Goal: Use online tool/utility: Utilize a website feature to perform a specific function

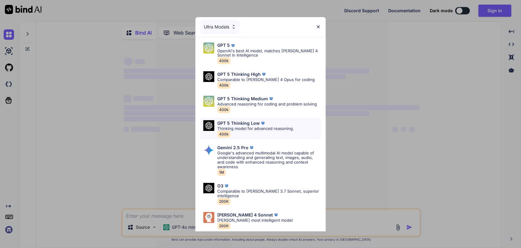
scroll to position [27, 0]
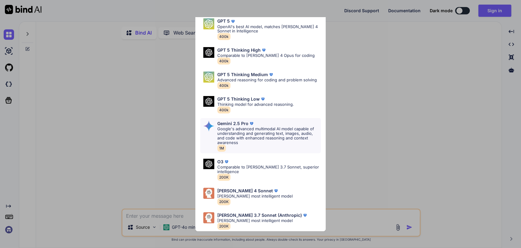
type textarea "x"
click at [252, 194] on p "[PERSON_NAME] most intelligent model" at bounding box center [254, 196] width 75 height 5
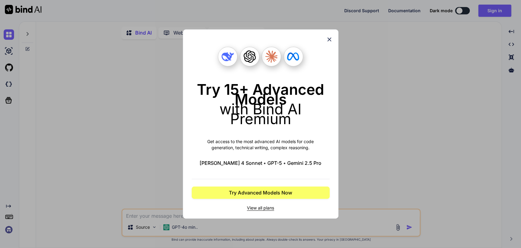
click at [444, 45] on div "Try 15+ Advanced Models with Bind AI Premium Get access to the most advanced AI…" at bounding box center [260, 124] width 521 height 248
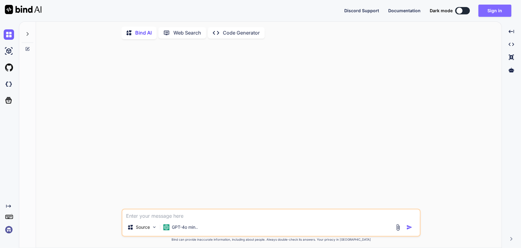
click at [493, 9] on button "Sign in" at bounding box center [495, 11] width 33 height 12
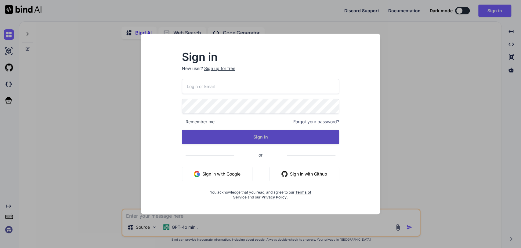
type input "[PERSON_NAME][EMAIL_ADDRESS][DOMAIN_NAME]"
click at [247, 131] on button "Sign In" at bounding box center [261, 137] width 158 height 15
click at [272, 139] on button "Sign In" at bounding box center [261, 137] width 158 height 15
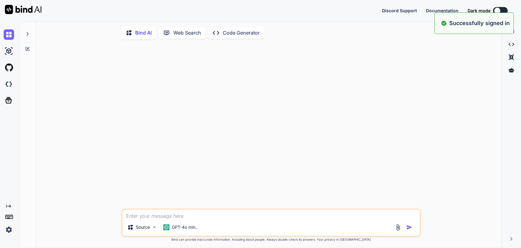
click at [193, 214] on div "Bind AI Web Search Created with Pixso. Code Generator Source GPT-4o min.. Creat…" at bounding box center [270, 134] width 502 height 226
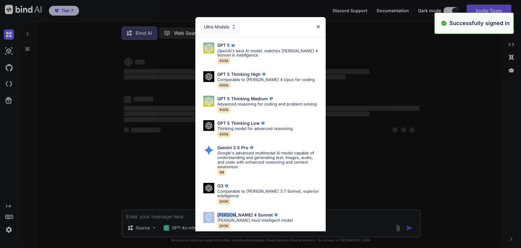
click at [193, 214] on div "Ultra Models GPT 5 OpenAI's best AI model, matches [PERSON_NAME] 4 Sonnet in In…" at bounding box center [260, 124] width 521 height 248
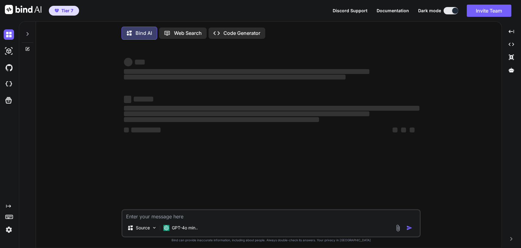
click at [195, 216] on textarea at bounding box center [270, 214] width 297 height 9
type textarea "x"
paste textarea "ROMANIA MINISTERUL AFACERILOR INTERNE INSPECTORATUL GENERAL [PERSON_NAME]'flEI …"
type textarea "ROMANIA MINISTERUL AFACERILOR INTERNE INSPECTORATUL GENERAL [PERSON_NAME]'flEI …"
type textarea "x"
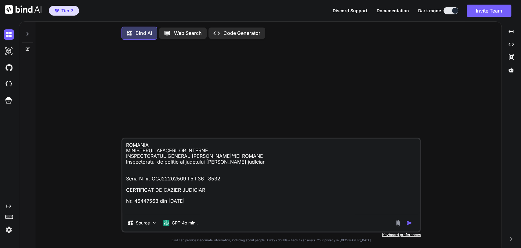
scroll to position [79, 0]
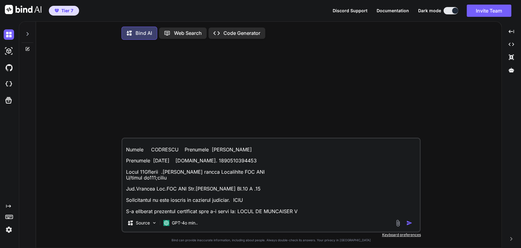
type textarea "ROMANIA MINISTERUL AFACERILOR INTERNE INSPECTORATUL GENERAL [PERSON_NAME]'flEI …"
type textarea "x"
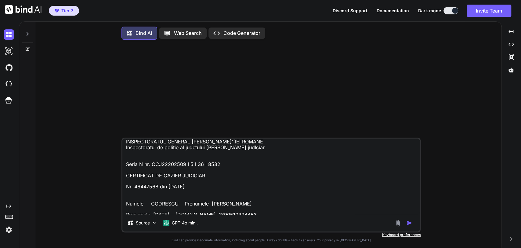
scroll to position [3, 0]
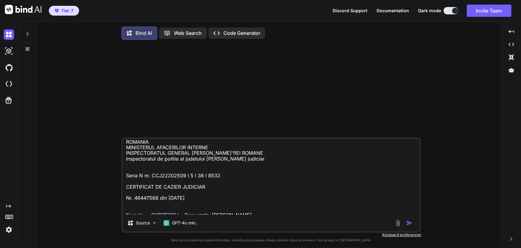
type textarea "ROMANIA MINISTERUL AFACERILOR INTERNE INSPECTORATUL GENERAL [PERSON_NAME]'flEI …"
type textarea "x"
type textarea "ROMANIA MINISTERUL AFACERILOR INTERNE INSPECTORATUL GENERAL [PERSON_NAME]'flEI …"
type textarea "x"
type textarea "T ROMANIA MINISTERUL AFACERILOR INTERNE INSPECTORATUL GENERAL AL POLI'flEI ROMA…"
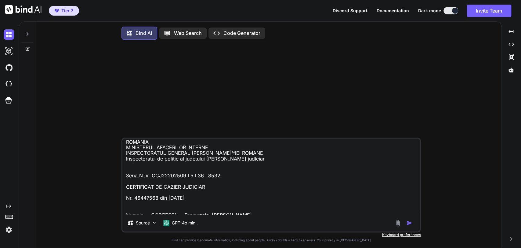
type textarea "x"
type textarea "Tr ROMANIA MINISTERUL AFACERILOR INTERNE INSPECTORATUL GENERAL AL POLI'flEI ROM…"
type textarea "x"
type textarea "Tra ROMANIA MINISTERUL AFACERILOR INTERNE INSPECTORATUL GENERAL AL POLI'flEI RO…"
type textarea "x"
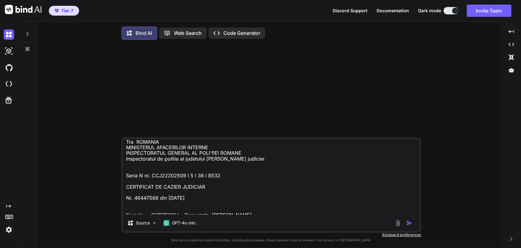
type textarea "Tran ROMANIA MINISTERUL AFACERILOR INTERNE INSPECTORATUL GENERAL [PERSON_NAME]'…"
type textarea "x"
type textarea "Trans ROMANIA MINISTERUL AFACERILOR INTERNE INSPECTORATUL GENERAL AL POLI'flEI …"
type textarea "x"
type textarea "Transl ROMANIA MINISTERUL AFACERILOR INTERNE INSPECTORATUL GENERAL [PERSON_NAME…"
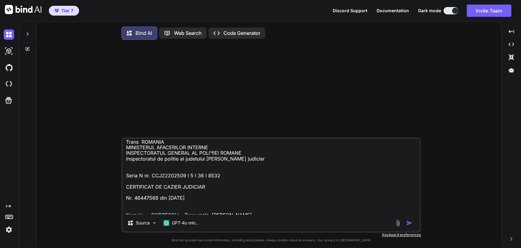
type textarea "x"
type textarea "Transla ROMANIA MINISTERUL AFACERILOR INTERNE INSPECTORATUL GENERAL [PERSON_NAM…"
type textarea "x"
type textarea "Translat ROMANIA MINISTERUL AFACERILOR INTERNE INSPECTORATUL GENERAL [PERSON_NA…"
type textarea "x"
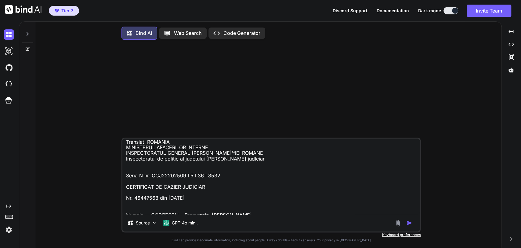
type textarea "Translat ROMANIA MINISTERUL AFACERILOR INTERNE INSPECTORATUL GENERAL [PERSON_NA…"
type textarea "x"
type textarea "Translat ROMANIA MINISTERUL AFACERILOR INTERNE INSPECTORATUL GENERAL [PERSON_NA…"
type textarea "x"
type textarea "Translate ROMANIA MINISTERUL AFACERILOR INTERNE INSPECTORATUL GENERAL AL POLI'f…"
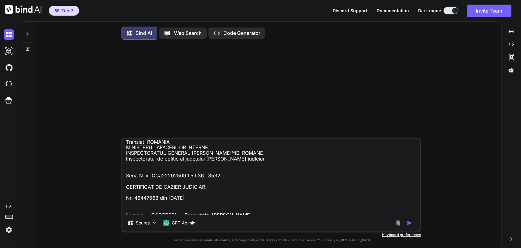
type textarea "x"
type textarea "Translate ROMANIA MINISTERUL AFACERILOR INTERNE INSPECTORATUL GENERAL AL POLI'f…"
type textarea "x"
type textarea "Translate t ROMANIA MINISTERUL AFACERILOR INTERNE INSPECTORATUL GENERAL [PERSON…"
type textarea "x"
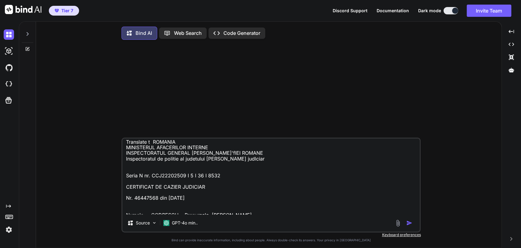
type textarea "Translate th ROMANIA MINISTERUL AFACERILOR INTERNE INSPECTORATUL GENERAL [PERSO…"
type textarea "x"
type textarea "Translate thi ROMANIA MINISTERUL AFACERILOR INTERNE INSPECTORATUL GENERAL [PERS…"
type textarea "x"
type textarea "Translate this ROMANIA MINISTERUL AFACERILOR INTERNE INSPECTORATUL GENERAL [PER…"
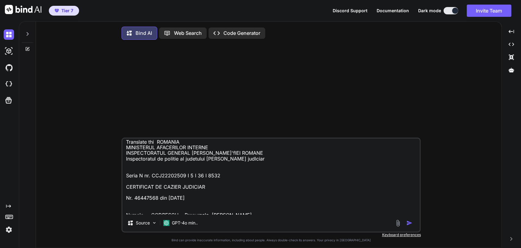
type textarea "x"
type textarea "Translate this ROMANIA MINISTERUL AFACERILOR INTERNE INSPECTORATUL GENERAL [PER…"
type textarea "x"
type textarea "Translate this ROMANIA MINISTERUL AFACERILOR INTERNE INSPECTORATUL GENERAL [PER…"
type textarea "x"
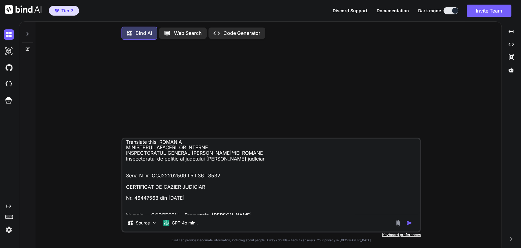
type textarea "Translate thi ROMANIA MINISTERUL AFACERILOR INTERNE INSPECTORATUL GENERAL [PERS…"
type textarea "x"
type textarea "Translate th ROMANIA MINISTERUL AFACERILOR INTERNE INSPECTORATUL GENERAL [PERSO…"
type textarea "x"
type textarea "Translate t ROMANIA MINISTERUL AFACERILOR INTERNE INSPECTORATUL GENERAL [PERSON…"
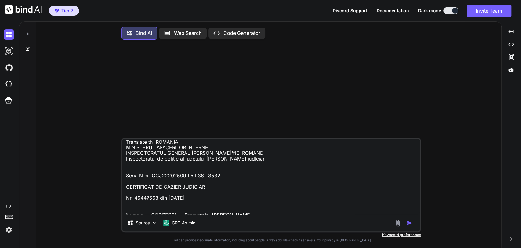
type textarea "x"
type textarea "Translate ROMANIA MINISTERUL AFACERILOR INTERNE INSPECTORATUL GENERAL AL POLI'f…"
type textarea "x"
type textarea "Translate ROMANIA MINISTERUL AFACERILOR INTERNE INSPECTORATUL GENERAL AL POLI'f…"
type textarea "x"
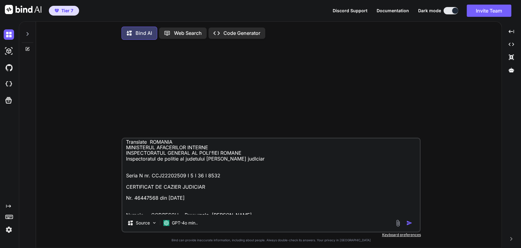
type textarea "Translat ROMANIA MINISTERUL AFACERILOR INTERNE INSPECTORATUL GENERAL [PERSON_NA…"
type textarea "x"
type textarea "Transla ROMANIA MINISTERUL AFACERILOR INTERNE INSPECTORATUL GENERAL [PERSON_NAM…"
type textarea "x"
type textarea "Transl ROMANIA MINISTERUL AFACERILOR INTERNE INSPECTORATUL GENERAL [PERSON_NAME…"
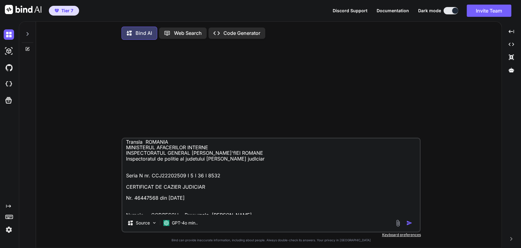
type textarea "x"
type textarea "Trans ROMANIA MINISTERUL AFACERILOR INTERNE INSPECTORATUL GENERAL AL POLI'flEI …"
type textarea "x"
type textarea "Tran ROMANIA MINISTERUL AFACERILOR INTERNE INSPECTORATUL GENERAL [PERSON_NAME]'…"
type textarea "x"
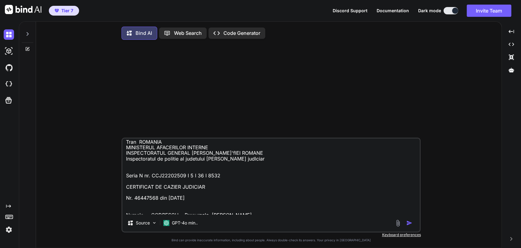
type textarea "Tra ROMANIA MINISTERUL AFACERILOR INTERNE INSPECTORATUL GENERAL AL POLI'flEI RO…"
type textarea "x"
type textarea "Tr ROMANIA MINISTERUL AFACERILOR INTERNE INSPECTORATUL GENERAL AL POLI'flEI ROM…"
type textarea "x"
type textarea "T ROMANIA MINISTERUL AFACERILOR INTERNE INSPECTORATUL GENERAL AL POLI'flEI ROMA…"
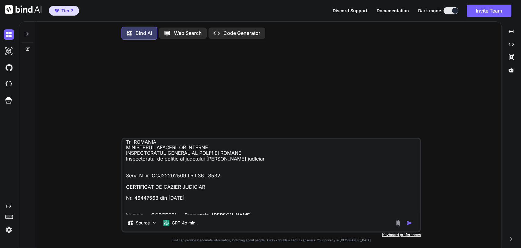
type textarea "x"
type textarea "ROMANIA MINISTERUL AFACERILOR INTERNE INSPECTORATUL GENERAL [PERSON_NAME]'flEI …"
type textarea "x"
type textarea "W [GEOGRAPHIC_DATA] MINISTERUL AFACERILOR INTERNE INSPECTORATUL GENERAL AL POLI…"
type textarea "x"
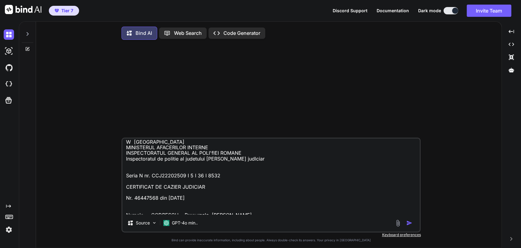
type textarea "Wh ROMANIA MINISTERUL AFACERILOR INTERNE INSPECTORATUL GENERAL [PERSON_NAME]'fl…"
type textarea "x"
type textarea "Wha ROMANIA MINISTERUL AFACERILOR INTERNE INSPECTORATUL GENERAL [PERSON_NAME]'f…"
type textarea "x"
type textarea "What ROMANIA MINISTERUL AFACERILOR INTERNE INSPECTORATUL GENERAL AL POLI'flEI R…"
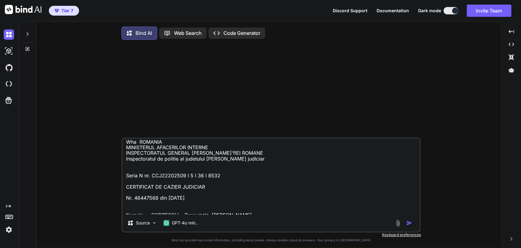
type textarea "x"
type textarea "What ROMANIA MINISTERUL AFACERILOR INTERNE INSPECTORATUL GENERAL AL POLI'flEI R…"
type textarea "x"
type textarea "What l ROMANIA MINISTERUL AFACERILOR INTERNE INSPECTORATUL GENERAL AL POLI'flEI…"
type textarea "x"
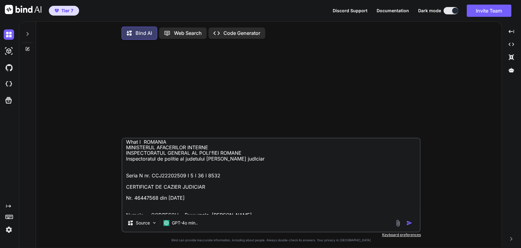
type textarea "What la ROMANIA MINISTERUL AFACERILOR INTERNE INSPECTORATUL GENERAL AL POLI'flE…"
type textarea "x"
type textarea "What lan ROMANIA MINISTERUL AFACERILOR INTERNE INSPECTORATUL GENERAL AL POLI'fl…"
type textarea "x"
type textarea "What lang ROMANIA MINISTERUL AFACERILOR INTERNE INSPECTORATUL GENERAL [PERSON_N…"
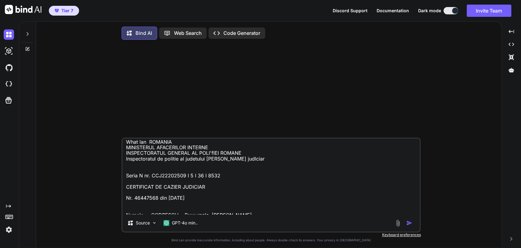
type textarea "x"
type textarea "What langu ROMANIA MINISTERUL AFACERILOR INTERNE INSPECTORATUL GENERAL [PERSON_…"
type textarea "x"
type textarea "What langua ROMANIA MINISTERUL AFACERILOR INTERNE INSPECTORATUL GENERAL [PERSON…"
type textarea "x"
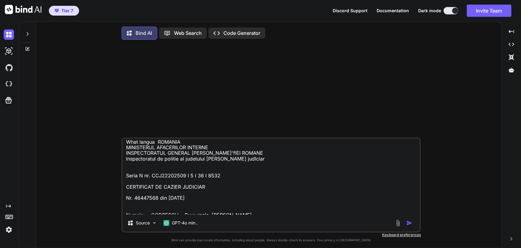
type textarea "What languag ROMANIA MINISTERUL AFACERILOR INTERNE INSPECTORATUL GENERAL [PERSO…"
type textarea "x"
type textarea "What language ROMANIA MINISTERUL AFACERILOR INTERNE INSPECTORATUL GENERAL AL PO…"
type textarea "x"
type textarea "What language ROMANIA MINISTERUL AFACERILOR INTERNE INSPECTORATUL GENERAL AL PO…"
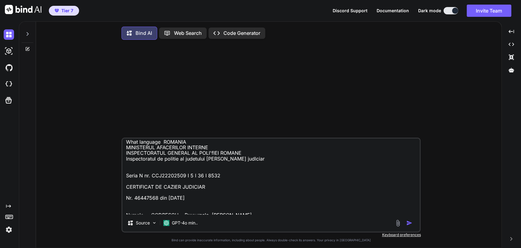
type textarea "x"
type textarea "What language i [GEOGRAPHIC_DATA] MINISTERUL AFACERILOR INTERNE INSPECTORATUL G…"
type textarea "x"
type textarea "What language is ROMANIA MINISTERUL AFACERILOR INTERNE INSPECTORATUL GENERAL [P…"
type textarea "x"
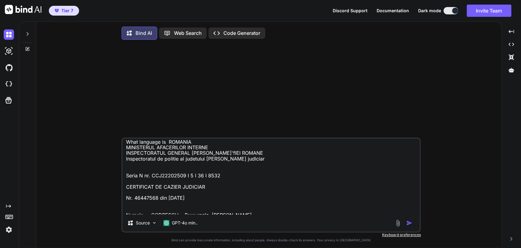
type textarea "What language is ROMANIA MINISTERUL AFACERILOR INTERNE INSPECTORATUL GENERAL [P…"
type textarea "x"
type textarea "What language is t ROMANIA MINISTERUL AFACERILOR INTERNE INSPECTORATUL GENERAL …"
type textarea "x"
type textarea "What language is th ROMANIA MINISTERUL AFACERILOR INTERNE INSPECTORATUL GENERAL…"
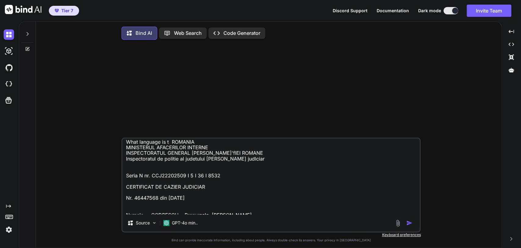
type textarea "x"
type textarea "What language is thi ROMANIA MINISTERUL AFACERILOR INTERNE INSPECTORATUL GENERA…"
type textarea "x"
type textarea "What language is this ROMANIA MINISTERUL AFACERILOR INTERNE INSPECTORATUL GENER…"
type textarea "x"
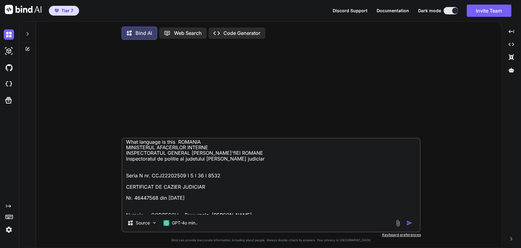
type textarea "What language is this ROMANIA MINISTERUL AFACERILOR INTERNE INSPECTORATUL GENER…"
type textarea "x"
type textarea "What language is this " ROMANIA MINISTERUL AFACERILOR INTERNE INSPECTORATUL GEN…"
type textarea "x"
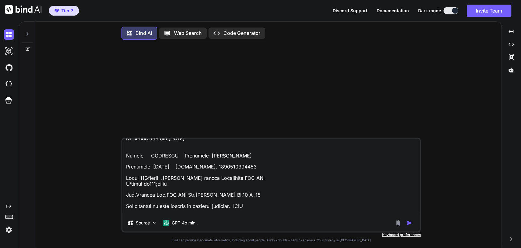
scroll to position [79, 0]
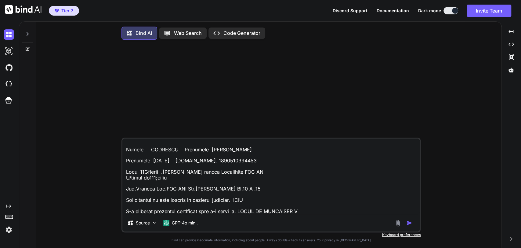
type textarea "What language is this " ROMANIA MINISTERUL AFACERILOR INTERNE INSPECTORATUL GEN…"
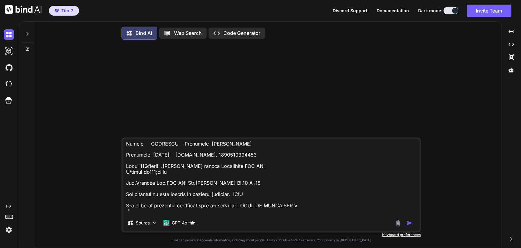
type textarea "x"
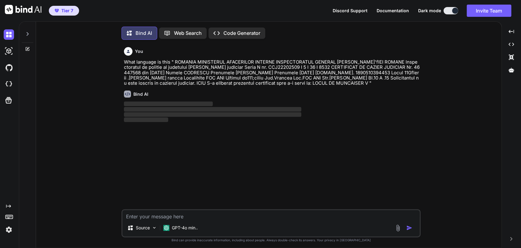
scroll to position [2, 0]
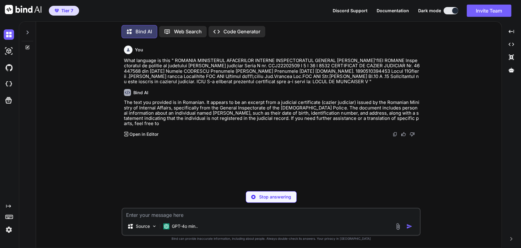
type textarea "x"
type textarea "T"
type textarea "x"
type textarea "Tr"
type textarea "x"
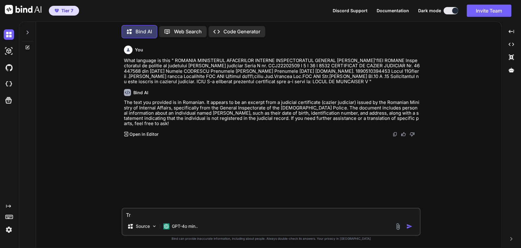
type textarea "T"
type textarea "x"
type textarea "T"
type textarea "x"
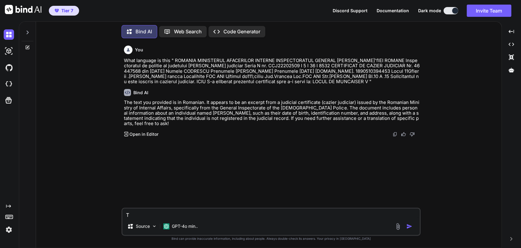
type textarea "Tr"
type textarea "x"
type textarea "Tra"
type textarea "x"
type textarea "Tram"
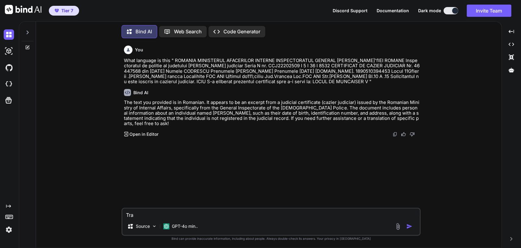
type textarea "x"
type textarea "Tra"
type textarea "x"
type textarea "Tran"
type textarea "x"
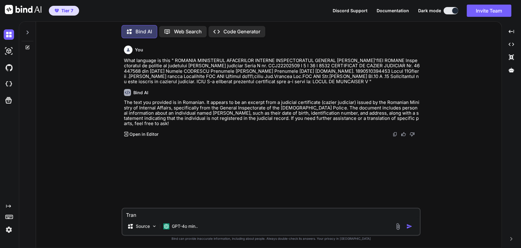
type textarea "Trans"
type textarea "x"
type textarea "Transl"
type textarea "x"
type textarea "Transla"
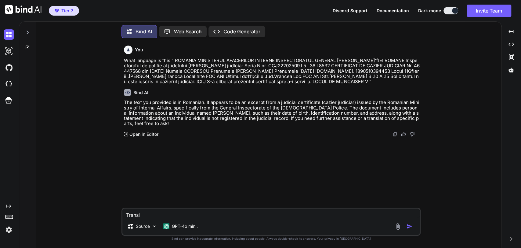
type textarea "x"
type textarea "Translat"
type textarea "x"
type textarea "Translate"
type textarea "x"
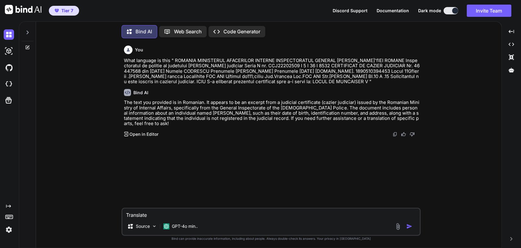
type textarea "Translate"
type textarea "x"
type textarea "Translate t"
type textarea "x"
type textarea "Translate th"
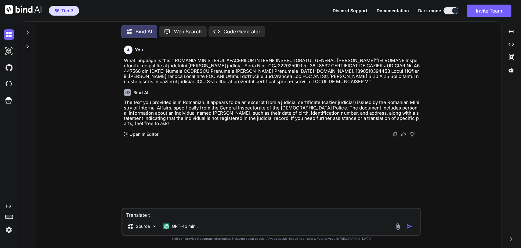
type textarea "x"
type textarea "Translate thi"
type textarea "x"
type textarea "Translate this"
type textarea "x"
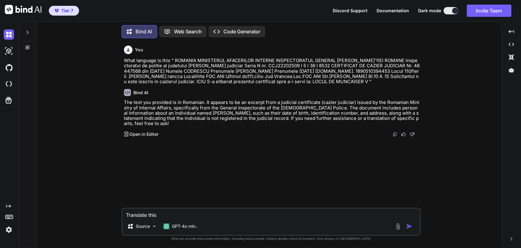
type textarea "Translate this"
type textarea "x"
type textarea "Translate this t"
type textarea "x"
type textarea "Translate this to"
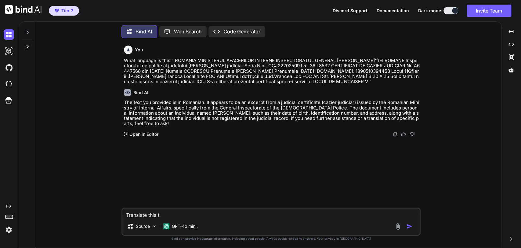
type textarea "x"
type textarea "Translate this to"
type textarea "x"
type textarea "Translate this to E"
type textarea "x"
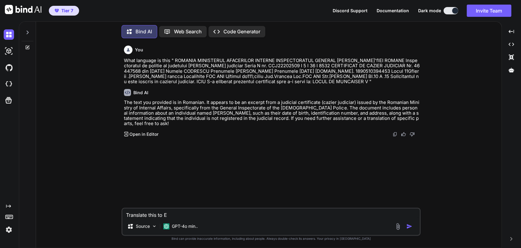
type textarea "Translate this to En"
type textarea "x"
type textarea "Translate this to Eng"
type textarea "x"
type textarea "Translate this to Engl"
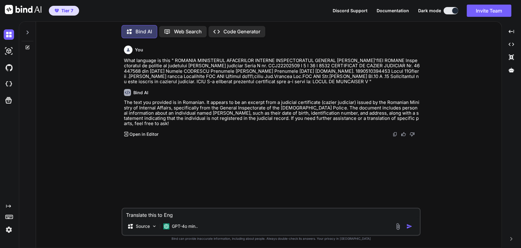
type textarea "x"
type textarea "Translate this to Engli"
type textarea "x"
type textarea "Translate this to Englis"
type textarea "x"
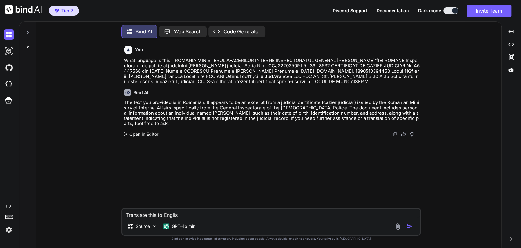
type textarea "Translate this to English"
type textarea "x"
type textarea "Translate this to English"
type textarea "x"
type textarea "Translate this to English ""
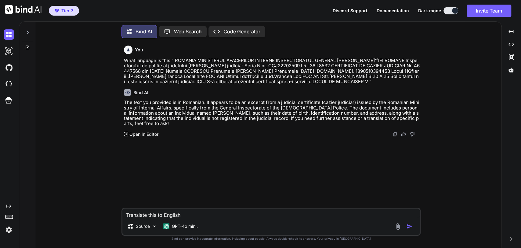
type textarea "x"
paste textarea "ROMANIA MINISTERUL AFACERILOR INTERNE INSPECTORATUL GENERAL [PERSON_NAME]'flEI …"
type textarea "Translate this to English " ROMANIA MINISTERUL AFACERILOR INTERNE INSPECTORATUL…"
type textarea "x"
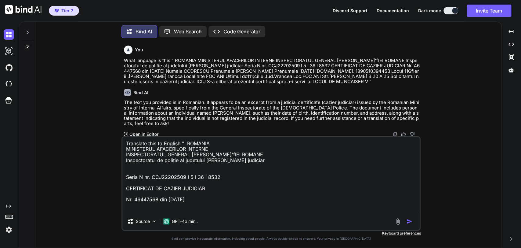
scroll to position [79, 0]
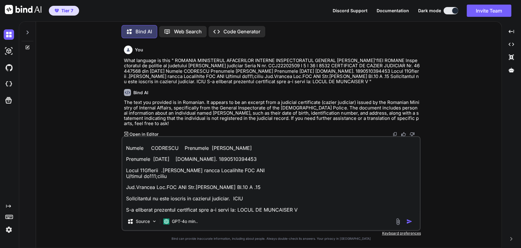
type textarea "Translate this to English " ROMANIA MINISTERUL AFACERILOR INTERNE INSPECTORATUL…"
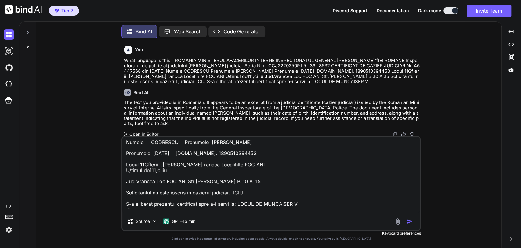
type textarea "x"
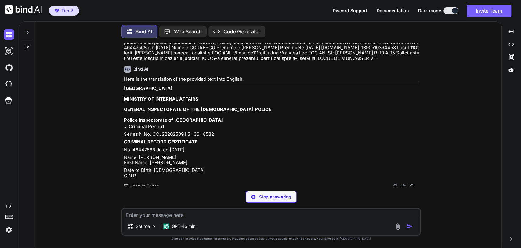
scroll to position [131, 0]
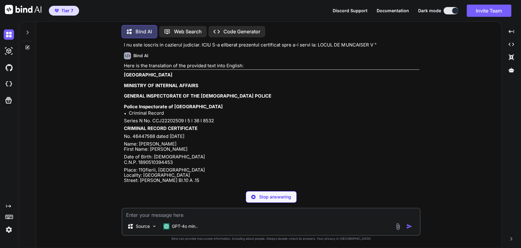
type textarea "x"
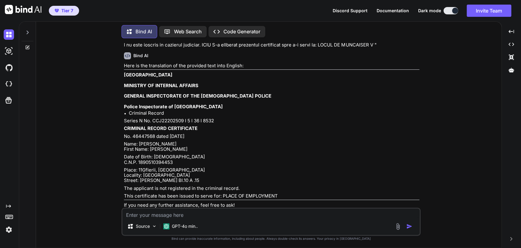
scroll to position [163, 0]
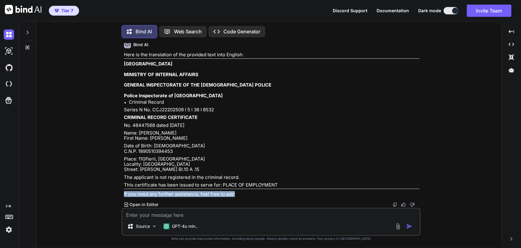
drag, startPoint x: 237, startPoint y: 193, endPoint x: 122, endPoint y: 191, distance: 115.2
click at [122, 191] on div "You What language is this " ROMANIA MINISTERUL AFACERILOR INTERNE INSPECTORATUL…" at bounding box center [271, 145] width 299 height 204
copy p "If you need any further assistance, feel free to ask!"
click at [176, 212] on textarea at bounding box center [270, 212] width 297 height 9
click at [177, 215] on textarea at bounding box center [270, 212] width 297 height 9
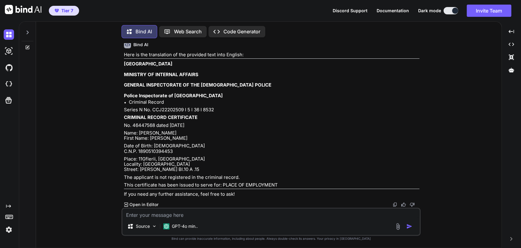
type textarea "i"
type textarea "x"
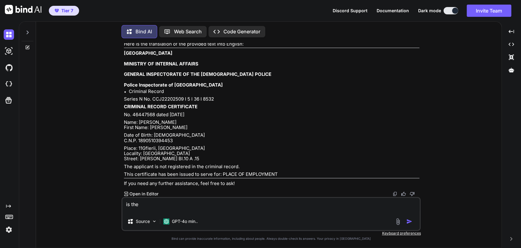
paste textarea "If you need any further assistance, feel free to ask!"
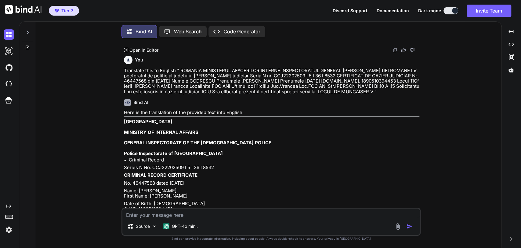
scroll to position [130, 0]
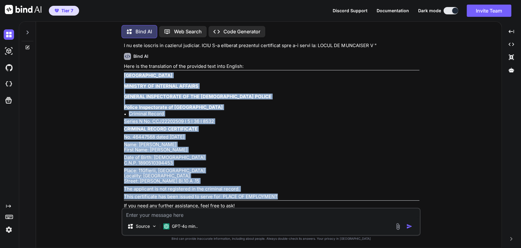
drag, startPoint x: 276, startPoint y: 156, endPoint x: 123, endPoint y: 77, distance: 173.1
click at [123, 77] on div "You What language is this " ROMANIA MINISTERUL AFACERILOR INTERNE INSPECTORATUL…" at bounding box center [272, 125] width 298 height 164
copy div "ROMANIA MINISTRY OF INTERNAL AFFAIRS GENERAL INSPECTORATE OF THE [DEMOGRAPHIC_D…"
click at [142, 88] on strong "MINISTRY OF INTERNAL AFFAIRS" at bounding box center [161, 86] width 75 height 6
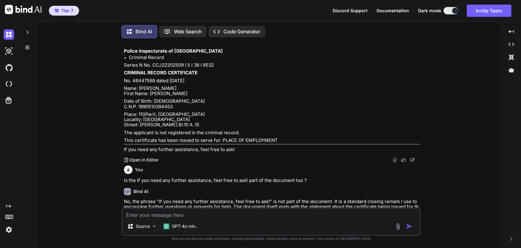
scroll to position [198, 0]
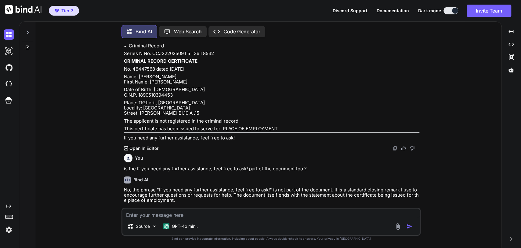
click at [394, 151] on img at bounding box center [395, 148] width 5 height 5
click at [239, 113] on p "Place: 11Gflerii, County [GEOGRAPHIC_DATA] Locality: [GEOGRAPHIC_DATA]: [PERSON…" at bounding box center [272, 108] width 296 height 16
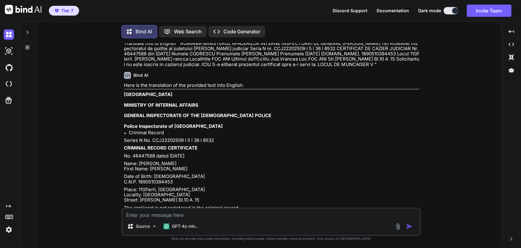
scroll to position [157, 0]
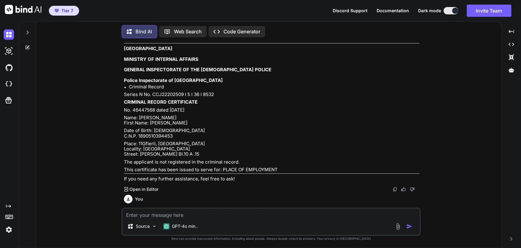
click at [224, 118] on p "Name: [PERSON_NAME] First Name: [PERSON_NAME]" at bounding box center [272, 120] width 296 height 11
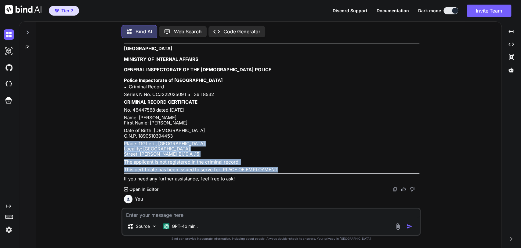
drag, startPoint x: 277, startPoint y: 189, endPoint x: 267, endPoint y: 152, distance: 37.8
click at [267, 152] on div "Here is the translation of the provided text into English: ROMANIA MINISTRY OF …" at bounding box center [272, 109] width 296 height 145
click at [272, 153] on p "Place: 11Gflerii, County [GEOGRAPHIC_DATA] Locality: [GEOGRAPHIC_DATA]: [PERSON…" at bounding box center [272, 149] width 296 height 16
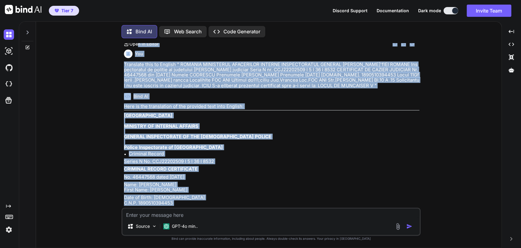
scroll to position [81, 0]
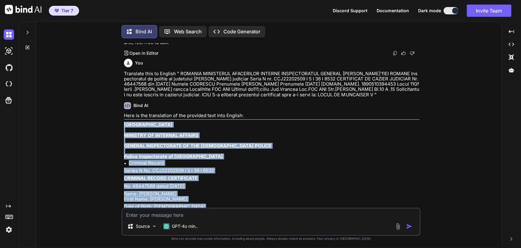
drag, startPoint x: 276, startPoint y: 189, endPoint x: 124, endPoint y: 125, distance: 165.8
click at [124, 125] on div "Here is the translation of the provided text into English: ROMANIA MINISTRY OF …" at bounding box center [272, 185] width 296 height 145
copy div "ROMANIA MINISTRY OF INTERNAL AFFAIRS GENERAL INSPECTORATE OF THE [DEMOGRAPHIC_D…"
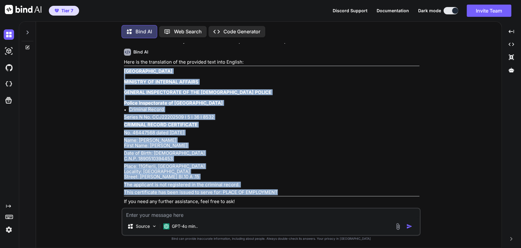
scroll to position [123, 0]
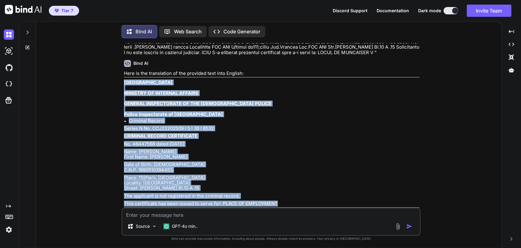
copy div "ROMANIA MINISTRY OF INTERNAL AFFAIRS GENERAL INSPECTORATE OF THE [DEMOGRAPHIC_D…"
